Goal: Information Seeking & Learning: Learn about a topic

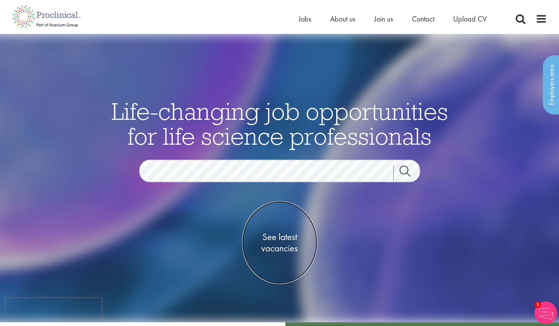
click at [275, 232] on span "See latest vacancies" at bounding box center [279, 242] width 75 height 23
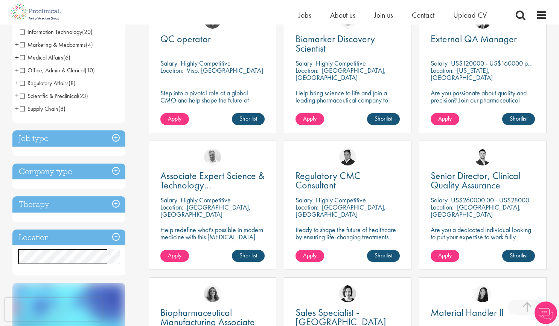
scroll to position [174, 0]
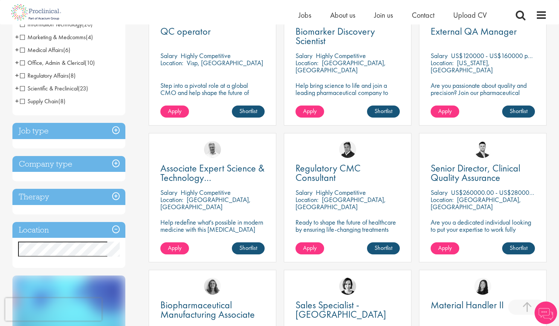
click at [58, 232] on h3 "Location" at bounding box center [68, 230] width 113 height 16
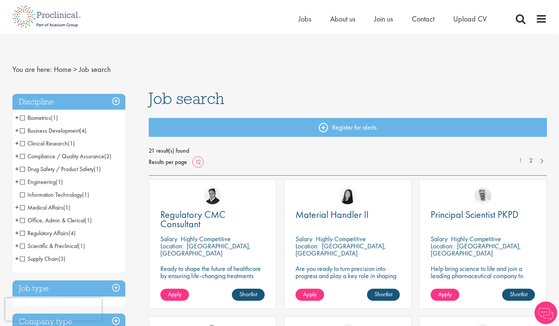
click at [21, 246] on span "Scientific & Preclinical" at bounding box center [49, 246] width 58 height 8
